Goal: Task Accomplishment & Management: Manage account settings

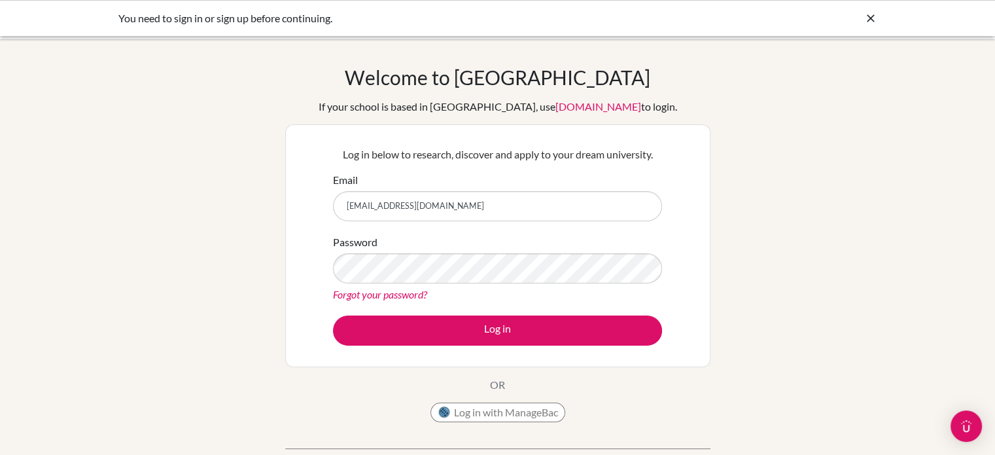
drag, startPoint x: 0, startPoint y: 0, endPoint x: 494, endPoint y: 209, distance: 536.0
click at [494, 209] on input "[EMAIL_ADDRESS][DOMAIN_NAME]" at bounding box center [497, 206] width 329 height 30
click at [491, 209] on input "[EMAIL_ADDRESS][DOMAIN_NAME]" at bounding box center [497, 206] width 329 height 30
drag, startPoint x: 491, startPoint y: 209, endPoint x: 328, endPoint y: 221, distance: 164.0
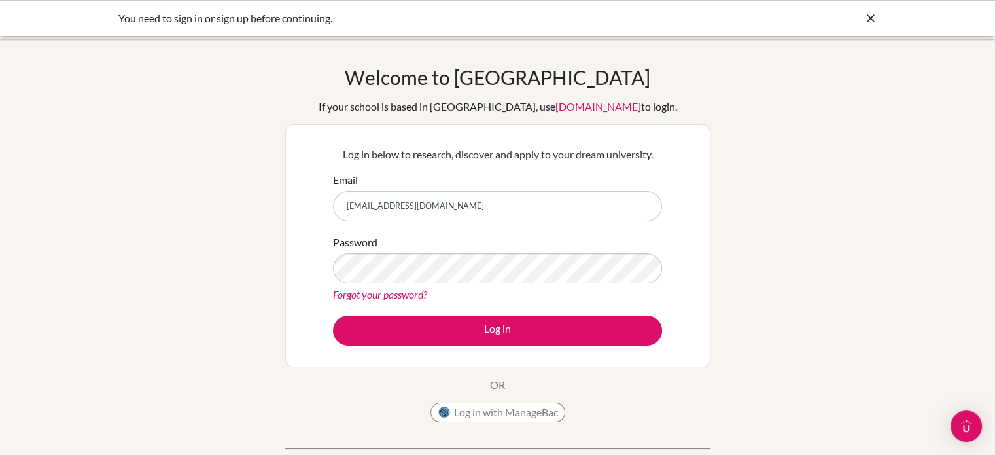
click at [328, 221] on div "Log in below to research, discover and apply to your dream university. Email [E…" at bounding box center [497, 245] width 345 height 215
type input "[EMAIL_ADDRESS][DOMAIN_NAME]"
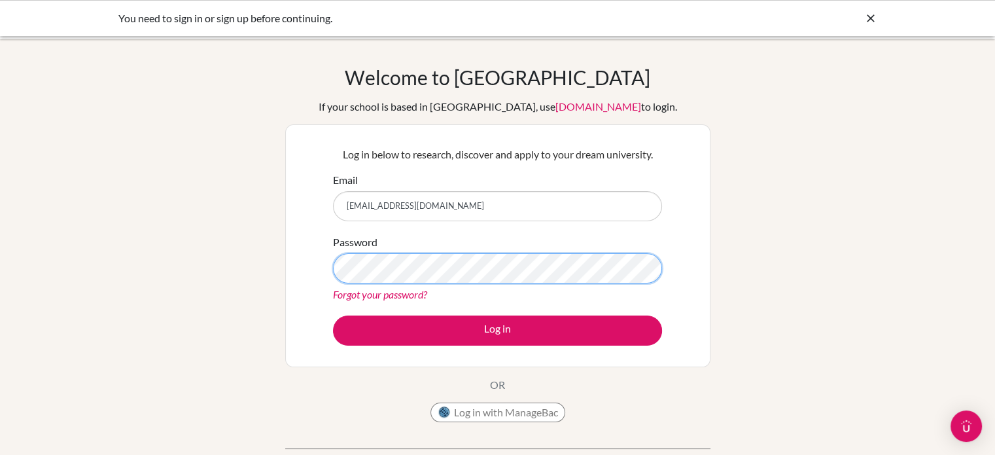
click at [275, 275] on div "Welcome to BridgeU If your school is based in China, use app.bridge-u.com.cn to…" at bounding box center [497, 279] width 995 height 428
click at [333, 315] on button "Log in" at bounding box center [497, 330] width 329 height 30
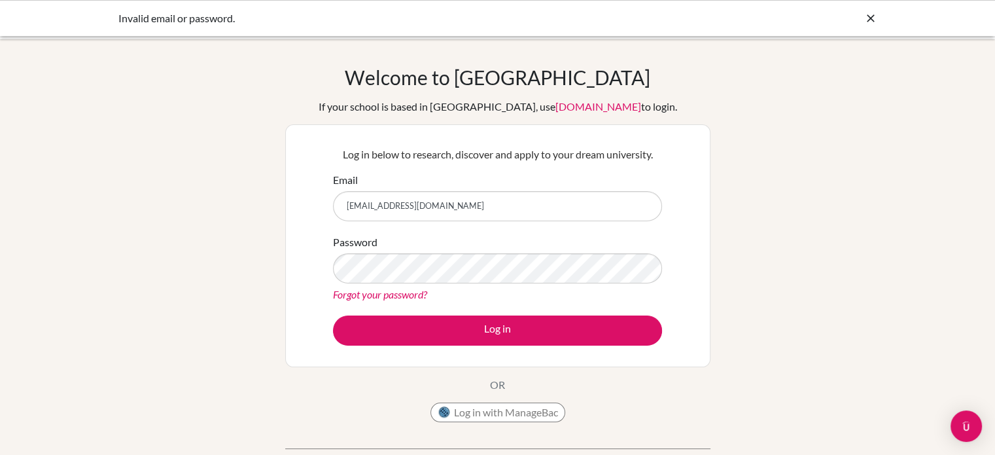
click at [366, 296] on link "Forgot your password?" at bounding box center [380, 294] width 94 height 12
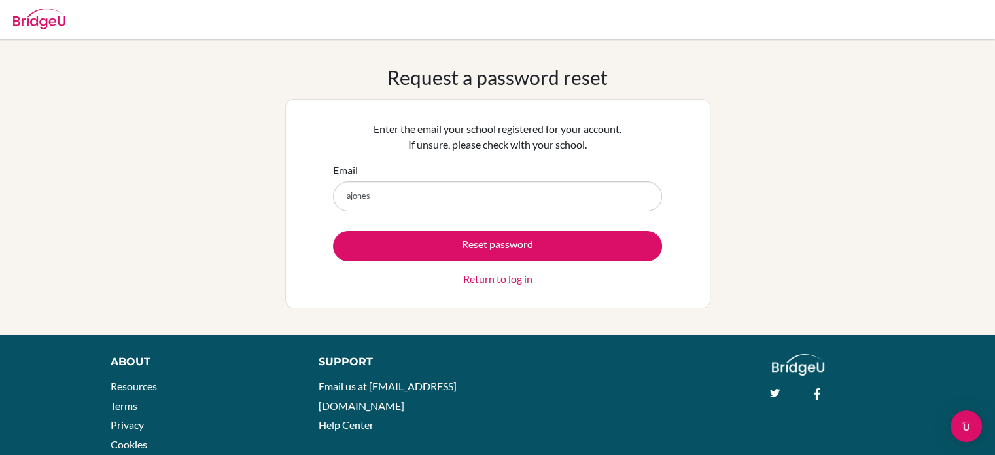
type input "[EMAIL_ADDRESS][DOMAIN_NAME]"
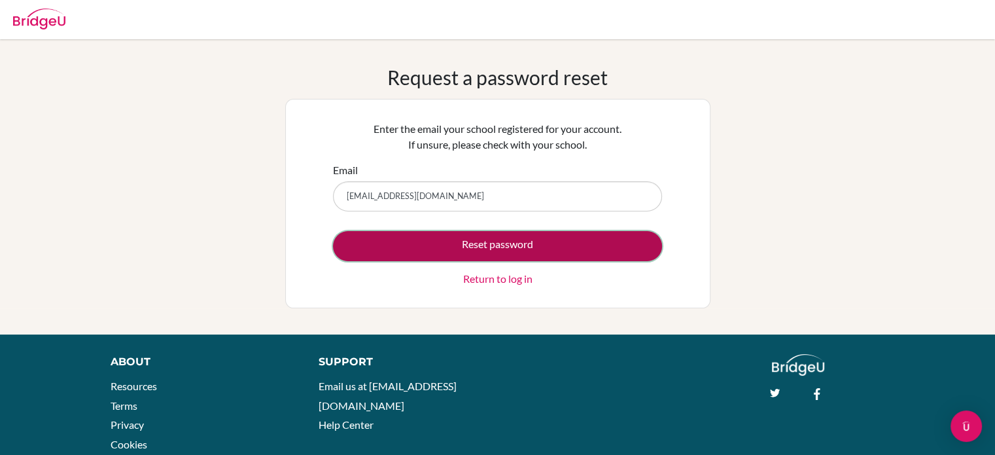
click at [506, 243] on button "Reset password" at bounding box center [497, 246] width 329 height 30
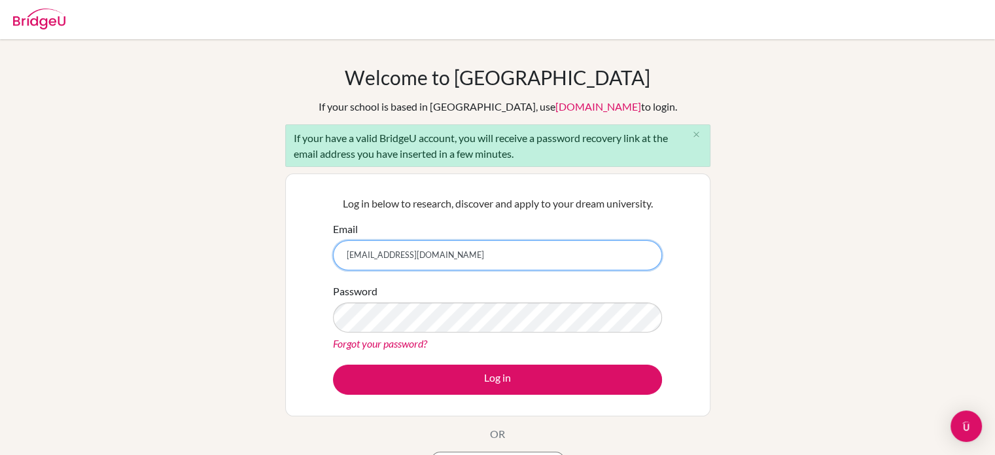
click at [354, 253] on input "[EMAIL_ADDRESS][DOMAIN_NAME]" at bounding box center [497, 255] width 329 height 30
type input "[EMAIL_ADDRESS][DOMAIN_NAME]"
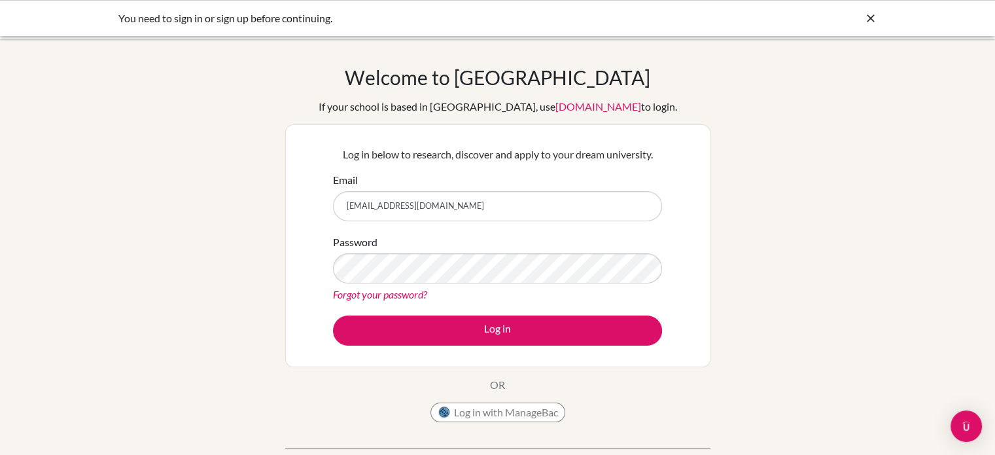
drag, startPoint x: 445, startPoint y: 197, endPoint x: 332, endPoint y: 226, distance: 116.7
click at [332, 226] on div "Log in below to research, discover and apply to your dream university. Email [E…" at bounding box center [497, 245] width 345 height 215
type input "[EMAIL_ADDRESS][DOMAIN_NAME]"
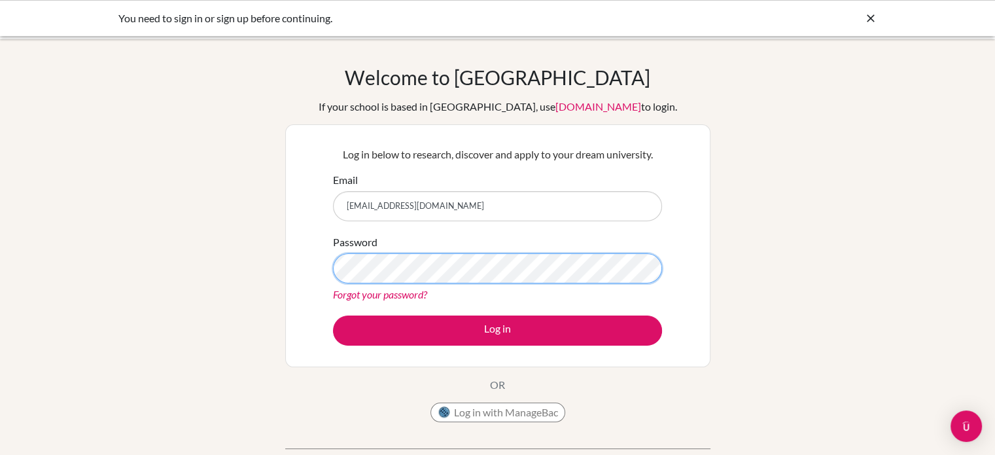
click at [309, 275] on div "Log in below to research, discover and apply to your dream university. Email aj…" at bounding box center [497, 245] width 425 height 243
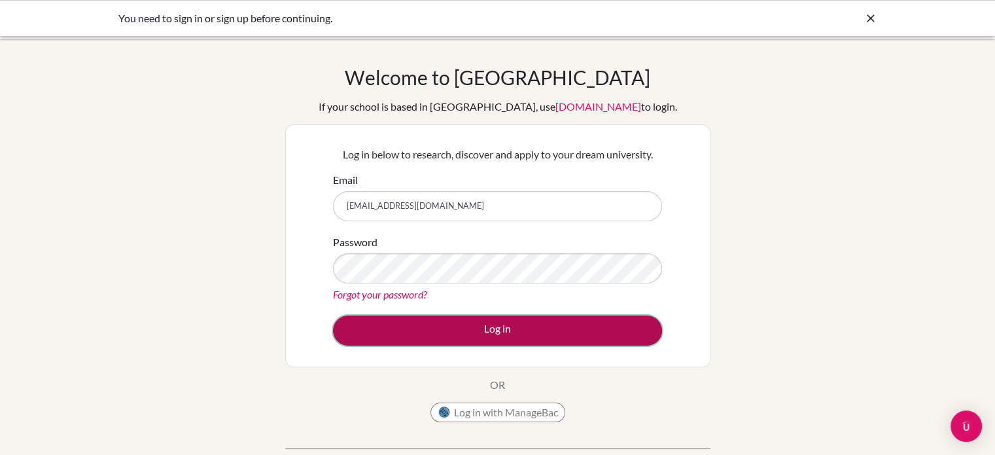
click at [382, 322] on button "Log in" at bounding box center [497, 330] width 329 height 30
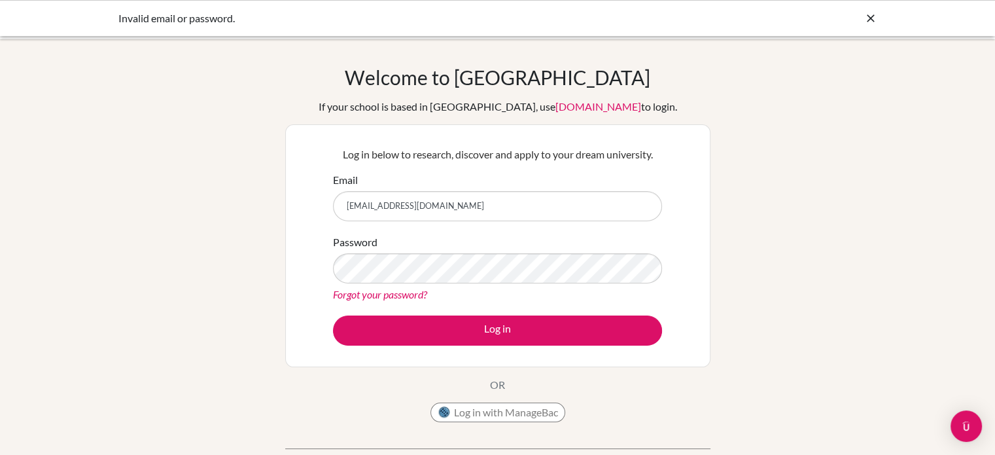
click at [391, 295] on link "Forgot your password?" at bounding box center [380, 294] width 94 height 12
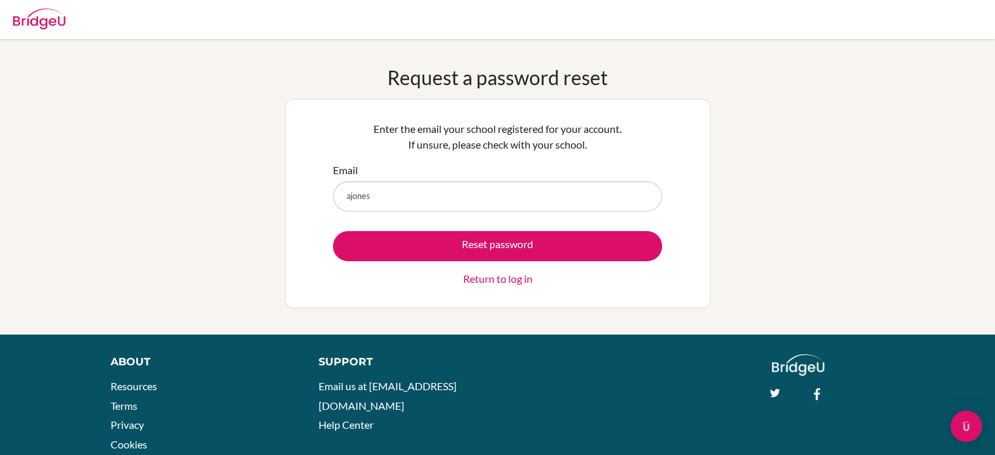
type input "[EMAIL_ADDRESS][DOMAIN_NAME]"
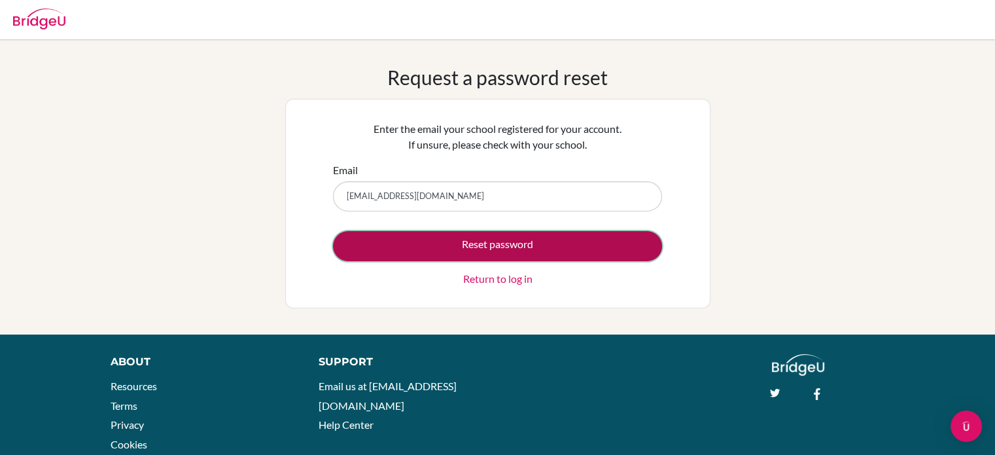
click at [479, 240] on button "Reset password" at bounding box center [497, 246] width 329 height 30
